Goal: Information Seeking & Learning: Stay updated

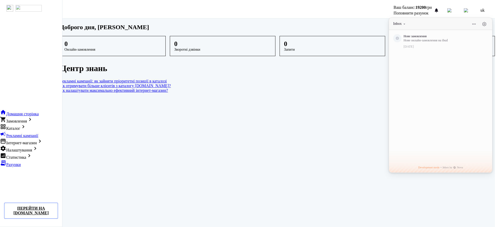
click at [355, 11] on div "menu Ваш баланс: 19200 грн Поповнити рахунок Inbox Нове замовлення Нове онлайн-…" at bounding box center [277, 10] width 427 height 16
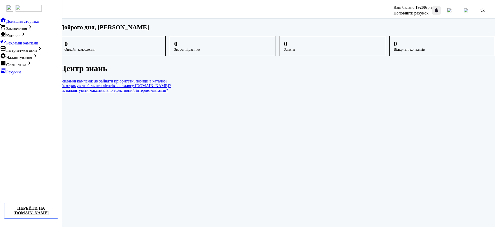
click at [440, 10] on div at bounding box center [436, 10] width 6 height 6
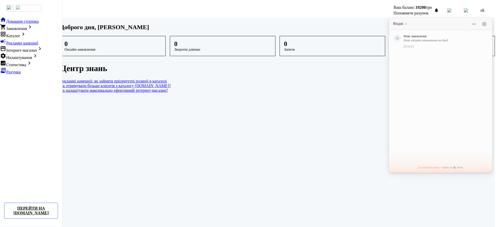
click at [408, 23] on button "Вхідні" at bounding box center [400, 23] width 15 height 5
click at [395, 37] on span "Непрочитані" at bounding box center [386, 38] width 17 height 3
click at [409, 23] on button "Unread" at bounding box center [400, 23] width 15 height 5
click at [404, 31] on span "Непрочитані та прочитані" at bounding box center [400, 32] width 35 height 3
click at [407, 23] on button "Вхідні" at bounding box center [400, 23] width 15 height 5
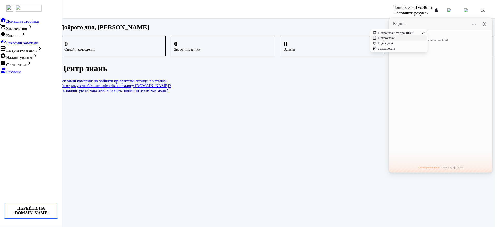
click at [395, 37] on span "Непрочитані" at bounding box center [386, 38] width 17 height 3
click at [403, 22] on span "Unread" at bounding box center [398, 23] width 11 height 5
click at [403, 41] on button "Відкладені" at bounding box center [401, 43] width 51 height 5
click at [406, 22] on span "Snoozed" at bounding box center [399, 23] width 12 height 5
click at [406, 46] on button "Заархівовані" at bounding box center [402, 48] width 51 height 5
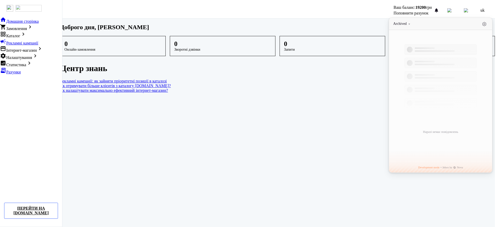
click at [407, 23] on span "Archived" at bounding box center [399, 23] width 13 height 5
click at [407, 31] on span "Непрочитані та прочитані" at bounding box center [401, 32] width 35 height 3
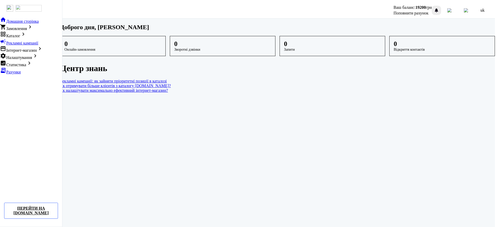
click at [440, 7] on div at bounding box center [436, 10] width 6 height 6
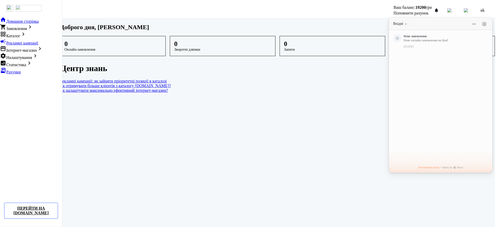
click at [407, 23] on button "Вхідні" at bounding box center [400, 23] width 15 height 5
click at [400, 36] on button "Непрочитані" at bounding box center [399, 37] width 56 height 5
click at [417, 22] on button "Непрочитані" at bounding box center [405, 23] width 24 height 5
click at [403, 42] on span "Відкладені" at bounding box center [395, 43] width 15 height 3
click at [410, 21] on span "Відкладені" at bounding box center [401, 23] width 17 height 5
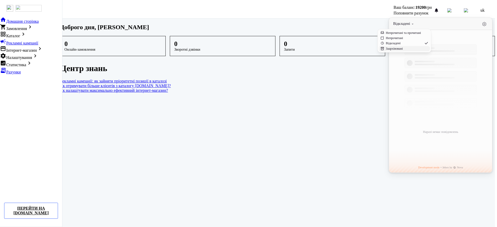
click at [403, 47] on span "Заархівовані" at bounding box center [394, 48] width 17 height 3
click at [412, 21] on span "Заархівовані" at bounding box center [402, 23] width 19 height 5
click at [410, 31] on span "Непрочитані та прочитані" at bounding box center [405, 32] width 35 height 3
click at [403, 23] on span "Вхідні" at bounding box center [398, 23] width 10 height 5
click at [360, 93] on link "Як налаштувати максимально ефективний інтернет-магазин?" at bounding box center [277, 90] width 435 height 5
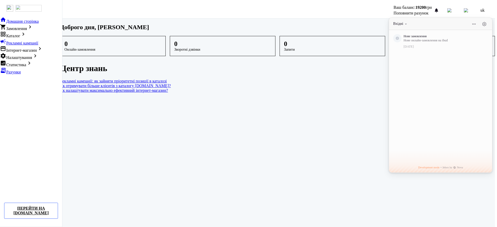
click at [354, 115] on dashboard "Доброго дня, Дермельов Олександр Олександрович 0 Онлайн-замовлення 0 Зворотні д…" at bounding box center [277, 124] width 435 height 211
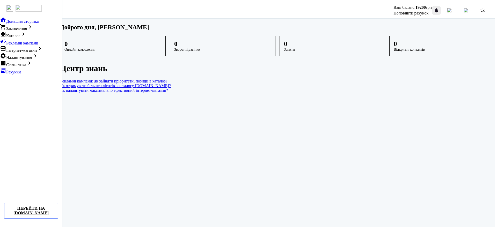
click at [440, 9] on div at bounding box center [436, 10] width 6 height 6
click at [440, 7] on div at bounding box center [436, 10] width 6 height 6
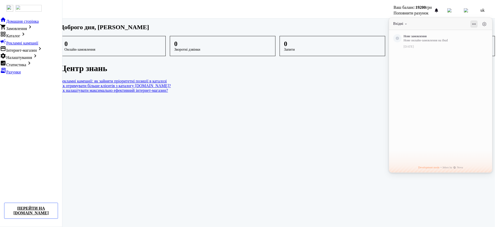
click at [476, 23] on button at bounding box center [474, 23] width 7 height 7
click at [488, 23] on button at bounding box center [484, 23] width 7 height 7
click at [397, 23] on button at bounding box center [395, 24] width 4 height 4
click at [405, 23] on button "Вхідні" at bounding box center [400, 23] width 15 height 5
click at [354, 109] on dashboard "Доброго дня, Дермельов Олександр Олександрович 0 Онлайн-замовлення 0 Зворотні д…" at bounding box center [277, 124] width 435 height 211
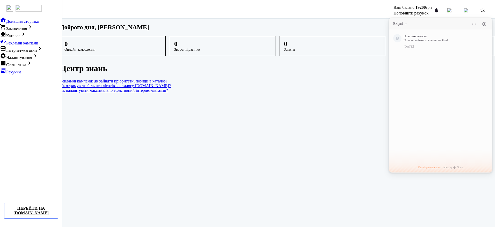
click at [269, 151] on dashboard "Доброго дня, Дермельов Олександр Олександрович 0 Онлайн-замовлення 0 Зворотні д…" at bounding box center [277, 124] width 435 height 211
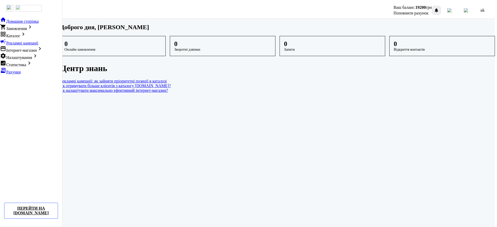
click at [440, 9] on div at bounding box center [436, 10] width 6 height 6
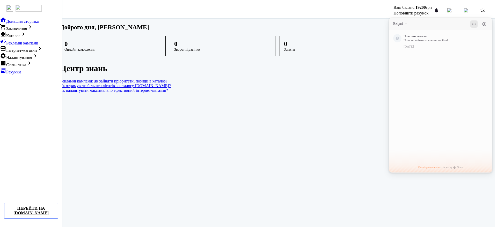
click at [476, 22] on button at bounding box center [474, 23] width 7 height 7
click at [408, 21] on button "Вхідні" at bounding box center [400, 23] width 15 height 5
click at [488, 22] on button at bounding box center [484, 23] width 7 height 7
click at [397, 22] on button at bounding box center [395, 24] width 4 height 4
click at [402, 22] on span "Вхідні" at bounding box center [398, 23] width 10 height 5
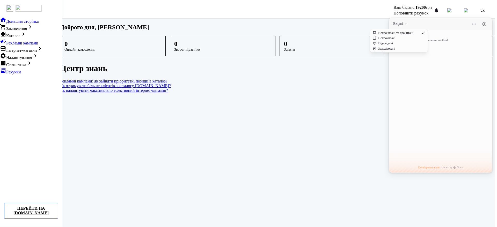
click at [362, 88] on link "Як отримувати більше клієнтів з каталогу [DOMAIN_NAME]?" at bounding box center [277, 86] width 435 height 5
click at [314, 129] on dashboard "Доброго дня, Дермельов Олександр Олександрович 0 Онлайн-замовлення 0 Зворотні д…" at bounding box center [277, 124] width 435 height 211
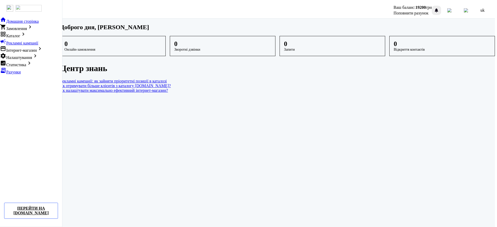
click at [440, 9] on div at bounding box center [436, 10] width 6 height 6
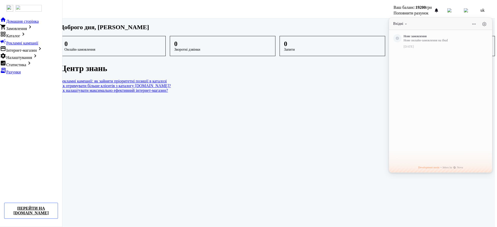
click at [485, 9] on span "uk" at bounding box center [483, 10] width 4 height 5
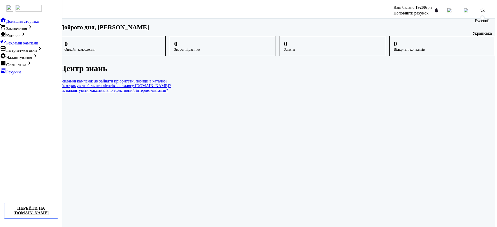
click at [487, 23] on span "Русский" at bounding box center [482, 21] width 15 height 5
click at [440, 8] on div at bounding box center [436, 10] width 6 height 6
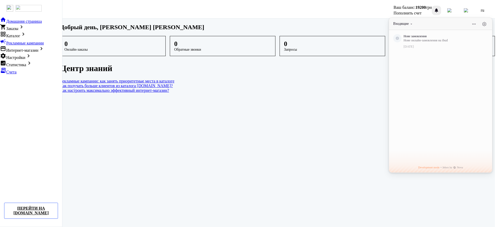
click at [440, 8] on div at bounding box center [436, 10] width 6 height 6
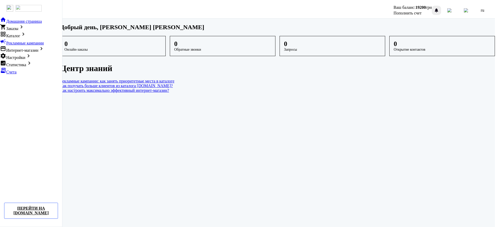
click at [440, 8] on div at bounding box center [436, 10] width 6 height 6
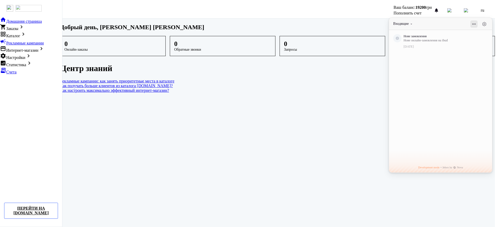
click at [475, 22] on button at bounding box center [474, 23] width 7 height 7
click at [353, 93] on link "Как настроить максимально эффективный интернет-магазин?" at bounding box center [277, 90] width 435 height 5
click at [371, 110] on dashboard "Добрый день, Дермельов Олександр Олександрович 0 Онлайн-заказы 0 Обратные звонк…" at bounding box center [277, 124] width 435 height 211
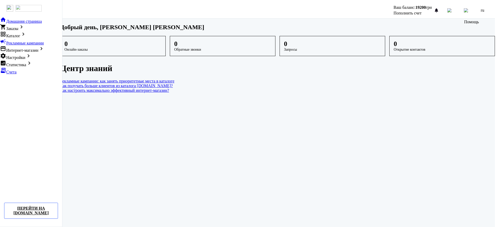
click at [484, 10] on span "ru" at bounding box center [482, 10] width 3 height 5
click at [480, 32] on span "Українська" at bounding box center [482, 33] width 19 height 5
click at [440, 9] on div at bounding box center [436, 10] width 6 height 6
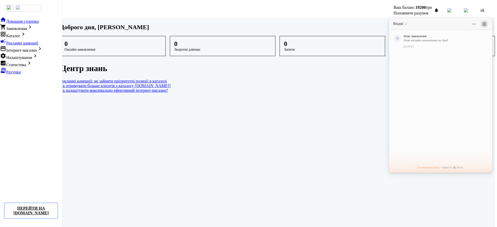
click at [486, 21] on button at bounding box center [484, 23] width 7 height 7
click at [486, 39] on icon at bounding box center [484, 41] width 4 height 4
click at [486, 37] on icon at bounding box center [484, 39] width 4 height 4
click at [486, 52] on icon "Schedule" at bounding box center [484, 54] width 4 height 4
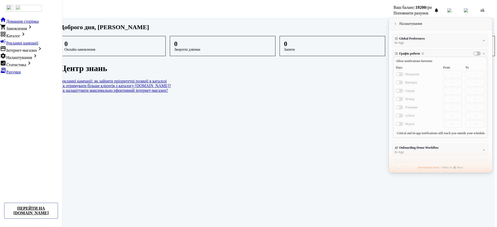
click at [486, 52] on icon "Schedule" at bounding box center [484, 54] width 4 height 4
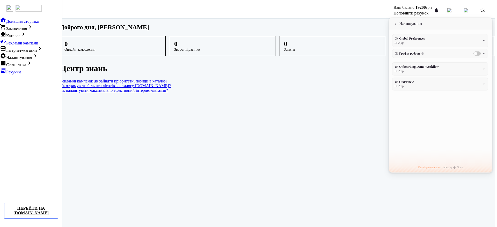
click at [486, 67] on icon at bounding box center [484, 69] width 4 height 4
click at [486, 66] on icon at bounding box center [484, 67] width 4 height 4
click at [486, 82] on icon at bounding box center [484, 84] width 4 height 4
click at [486, 81] on icon at bounding box center [484, 82] width 4 height 4
click at [356, 116] on dashboard "Доброго дня, Дермельов Олександр Олександрович 0 Онлайн-замовлення 0 Зворотні д…" at bounding box center [277, 124] width 435 height 211
